Goal: Task Accomplishment & Management: Manage account settings

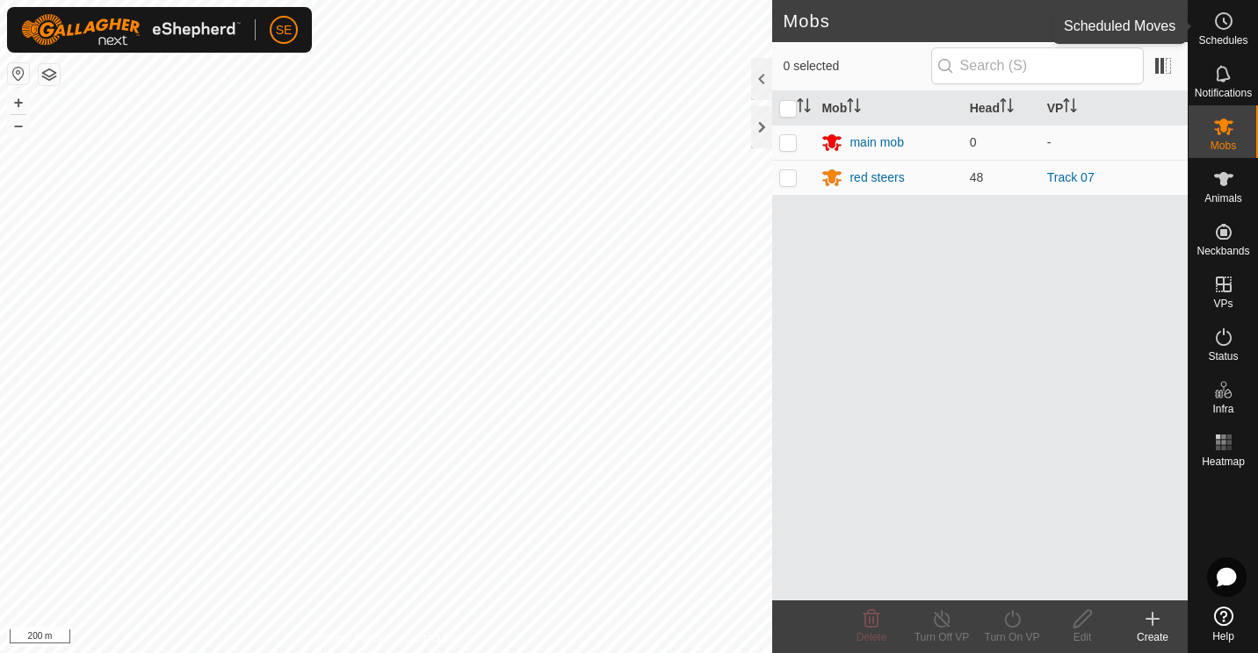
click at [1228, 23] on icon at bounding box center [1223, 21] width 21 height 21
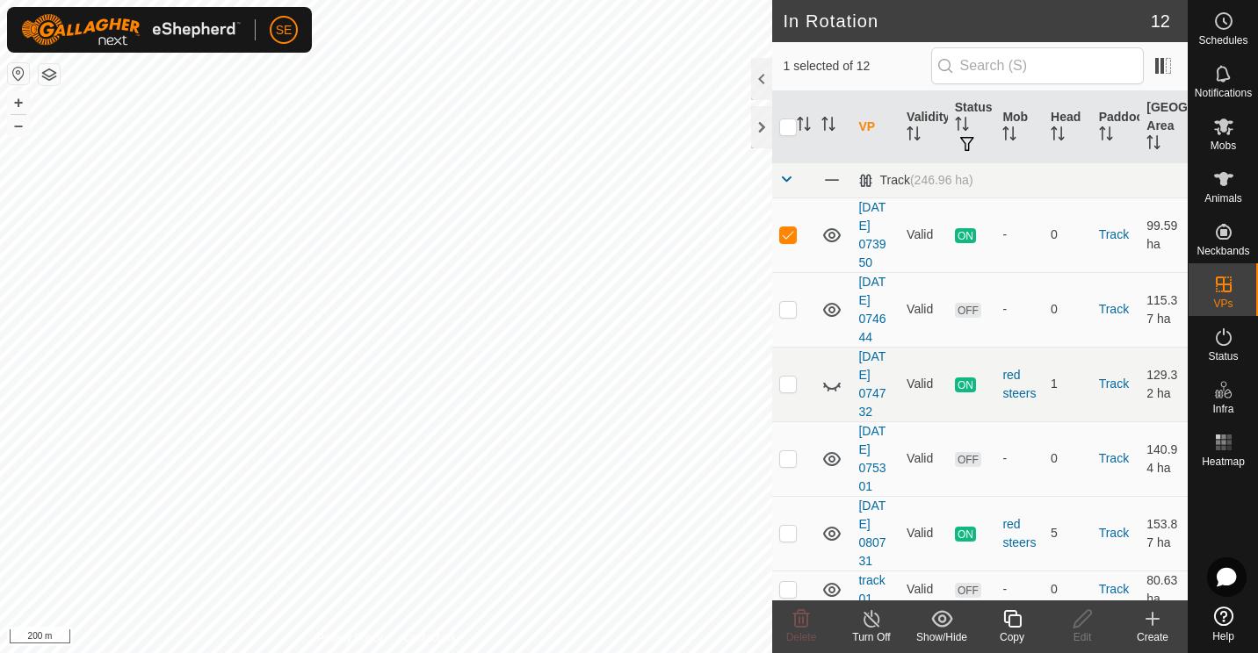
checkbox input "false"
checkbox input "true"
checkbox input "false"
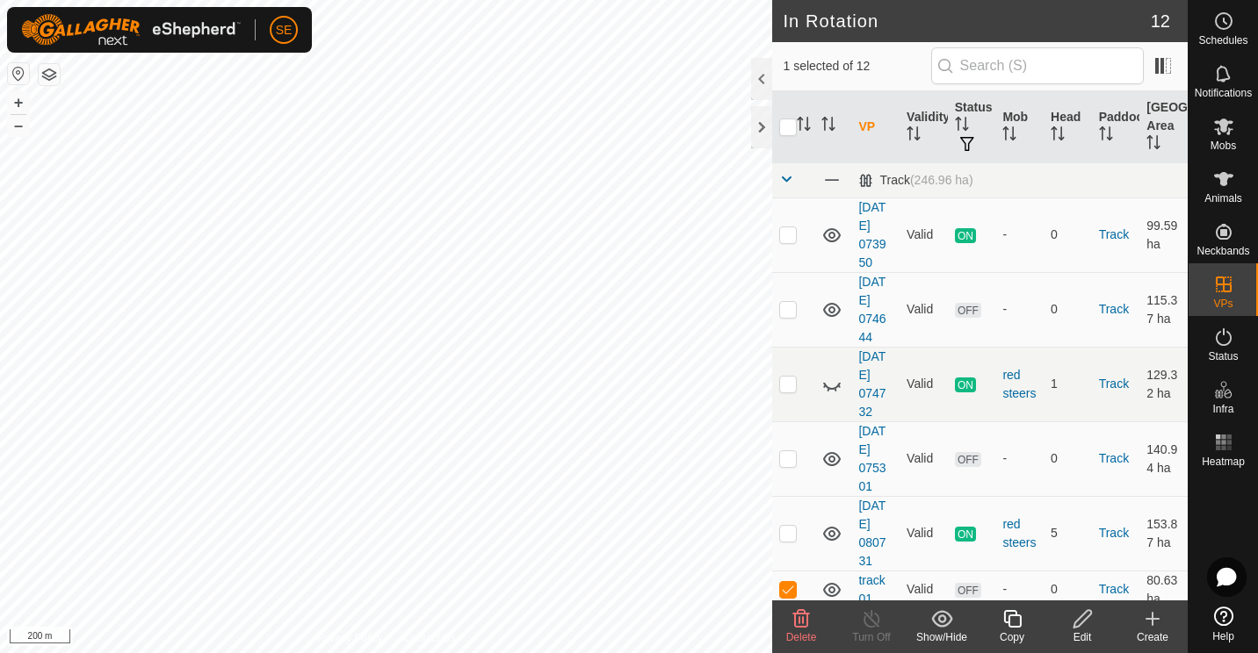
checkbox input "true"
checkbox input "false"
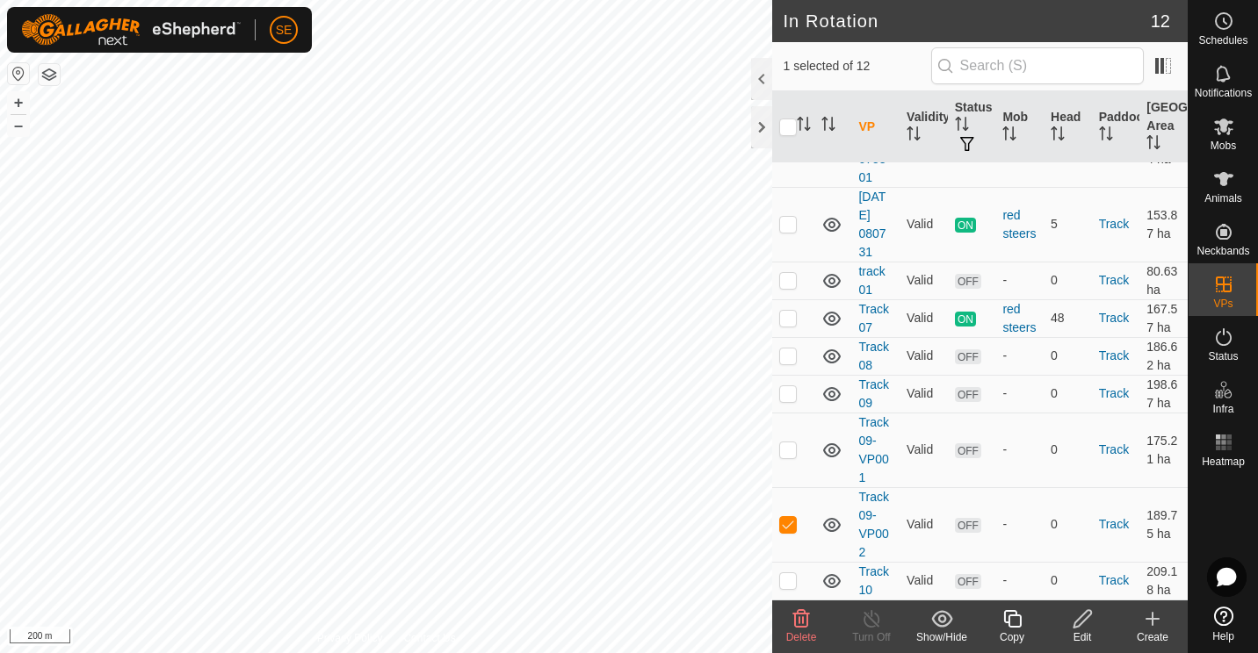
scroll to position [327, 0]
click at [788, 529] on p-checkbox at bounding box center [788, 524] width 18 height 14
checkbox input "false"
click at [761, 133] on div at bounding box center [761, 127] width 21 height 42
